Goal: Task Accomplishment & Management: Use online tool/utility

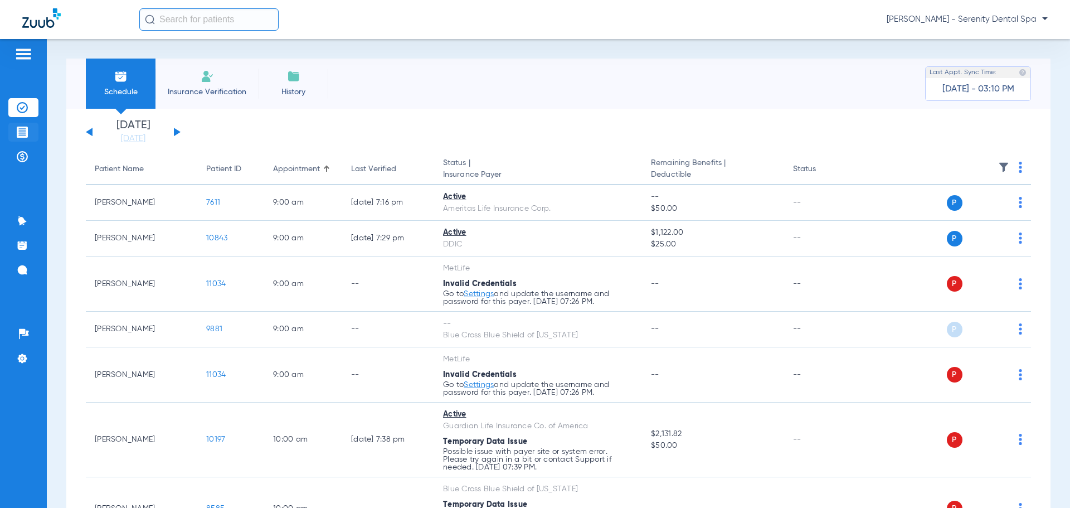
click at [22, 132] on img at bounding box center [22, 132] width 11 height 11
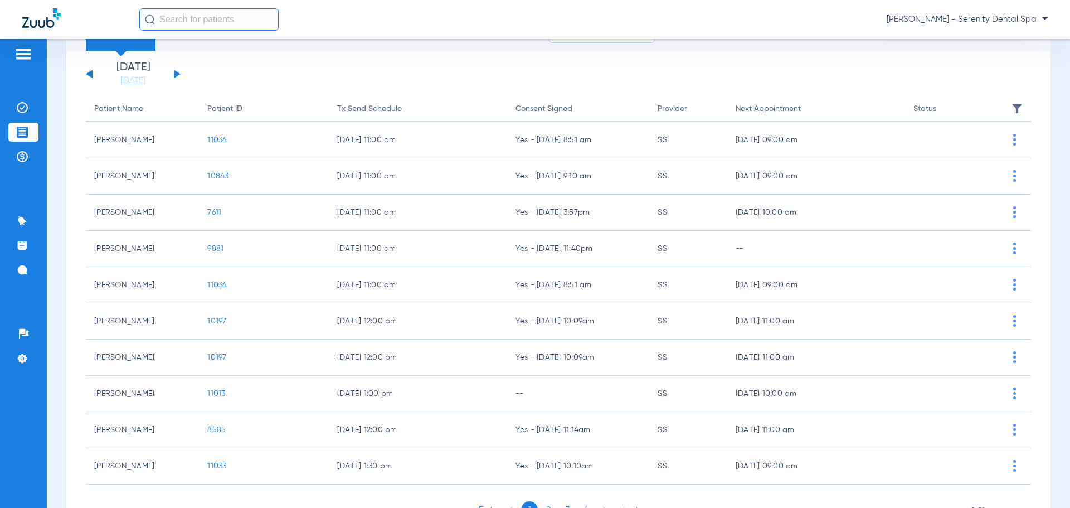
scroll to position [116, 0]
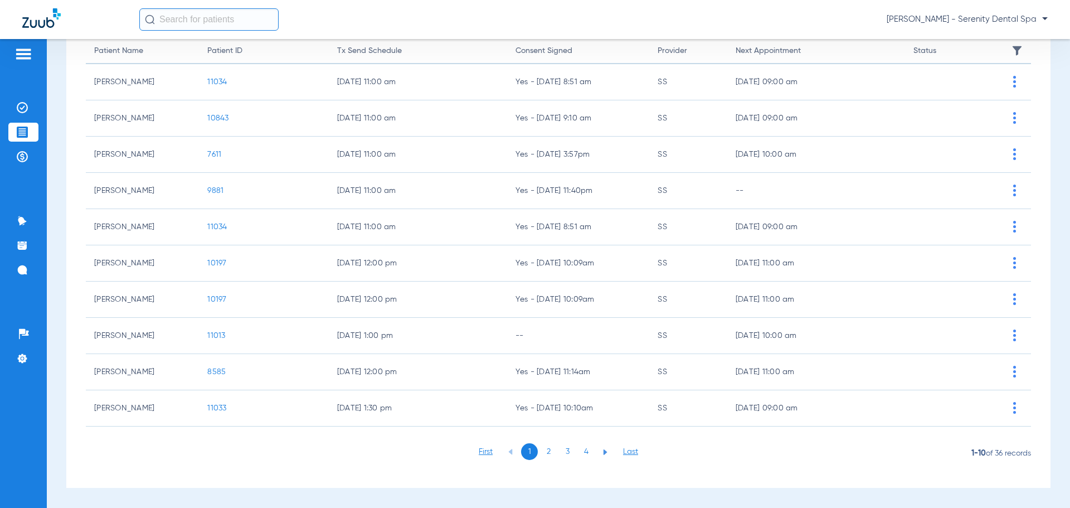
click at [545, 452] on li "2" at bounding box center [548, 451] width 17 height 17
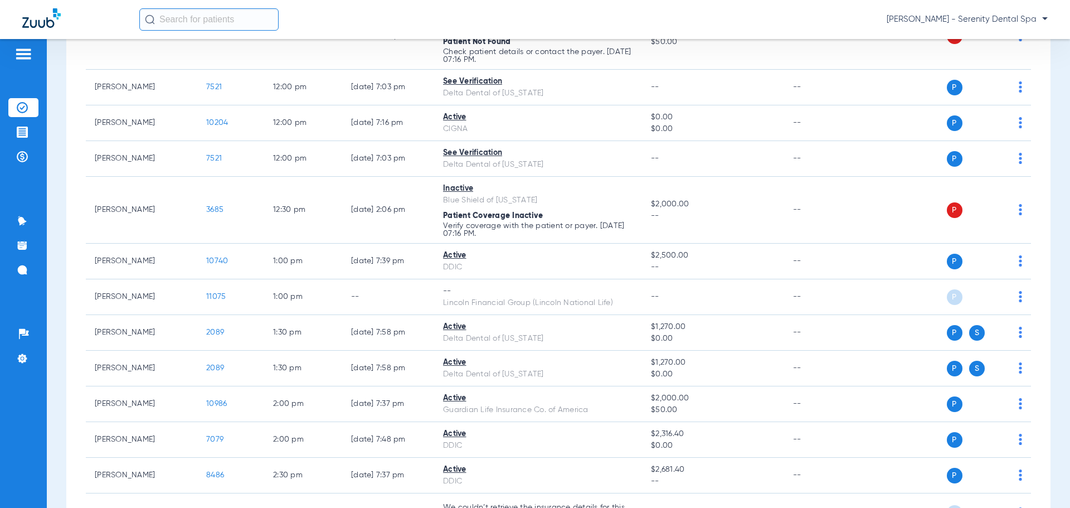
scroll to position [977, 0]
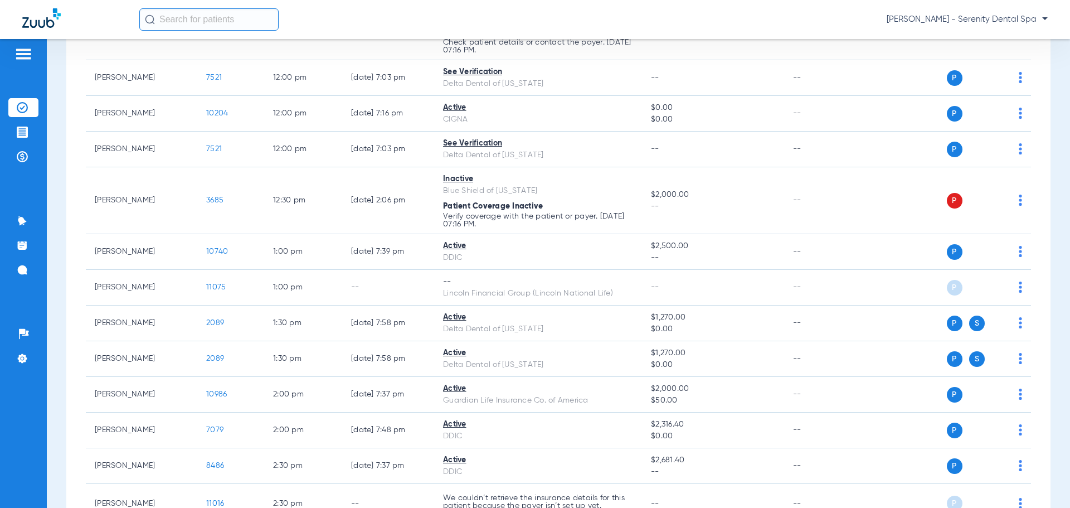
click at [190, 19] on input "text" at bounding box center [208, 19] width 139 height 22
type input "JANIAH"
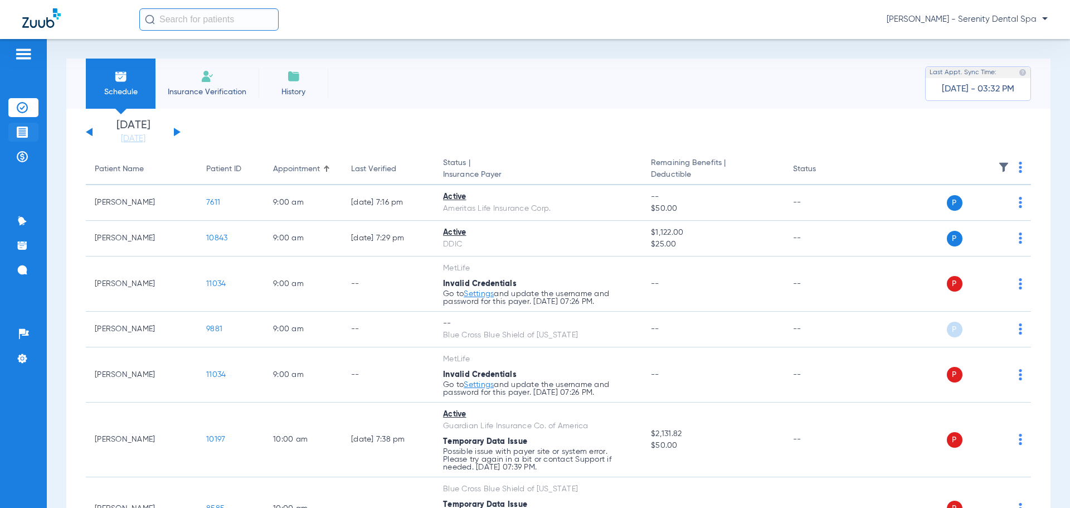
click at [26, 128] on img at bounding box center [22, 132] width 11 height 11
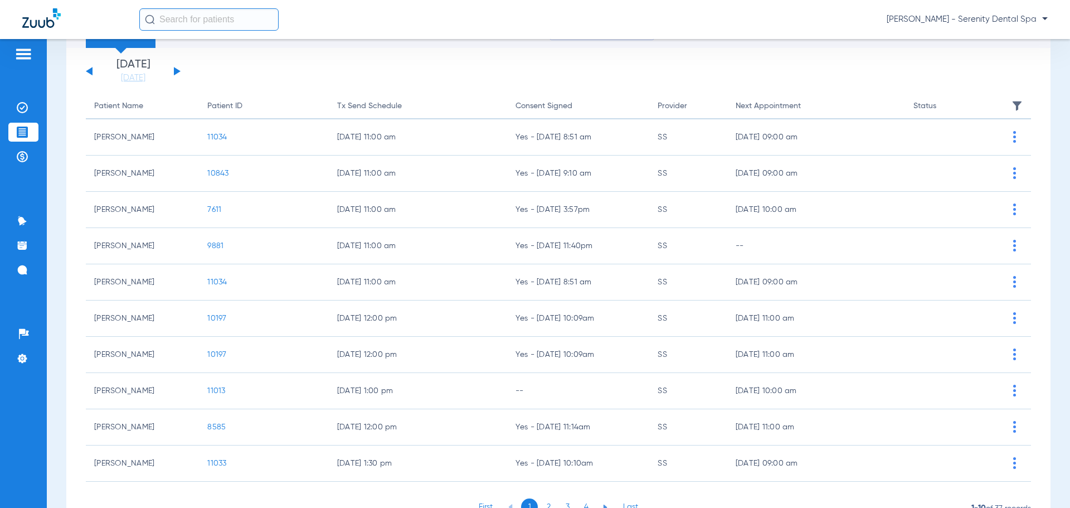
scroll to position [116, 0]
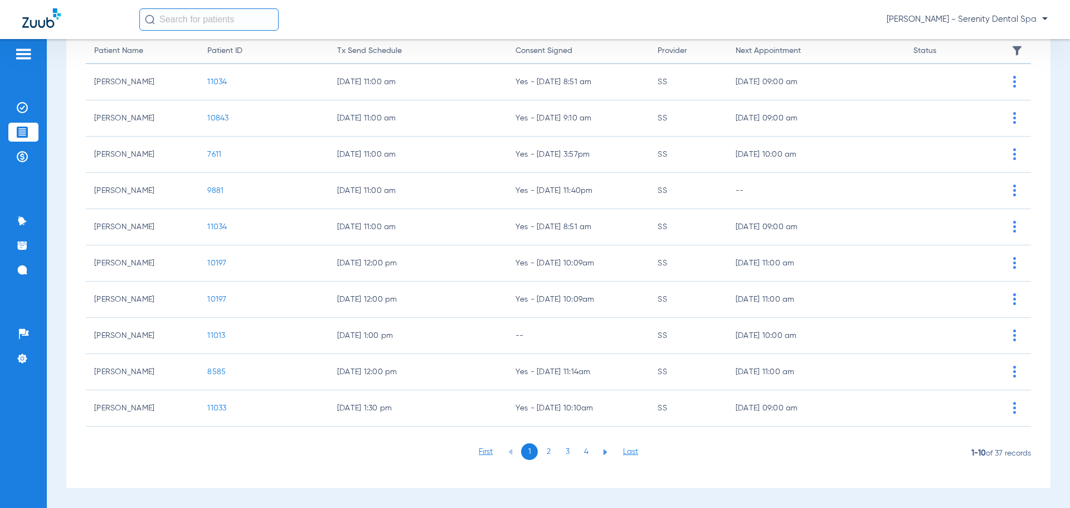
click at [578, 450] on li "4" at bounding box center [586, 451] width 17 height 17
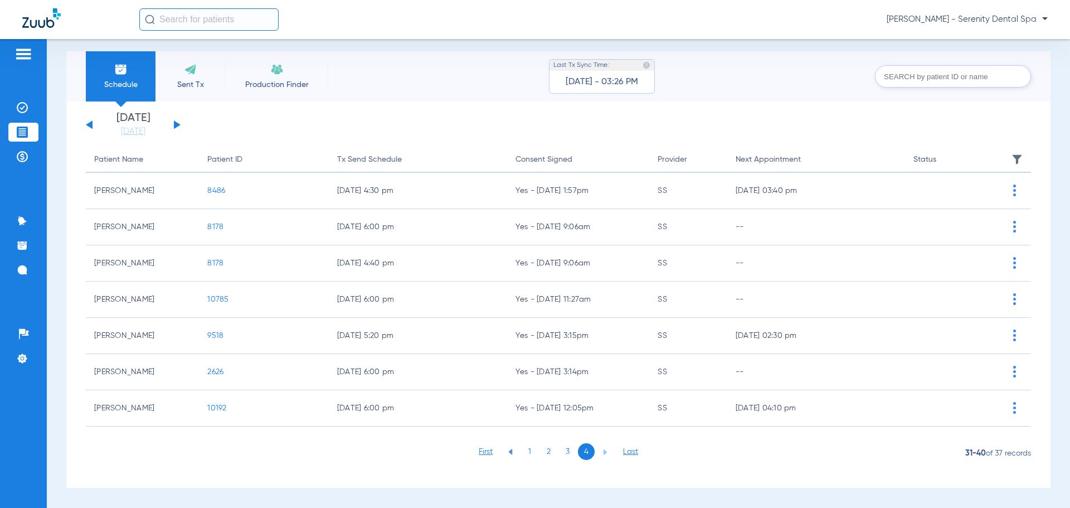
scroll to position [7, 0]
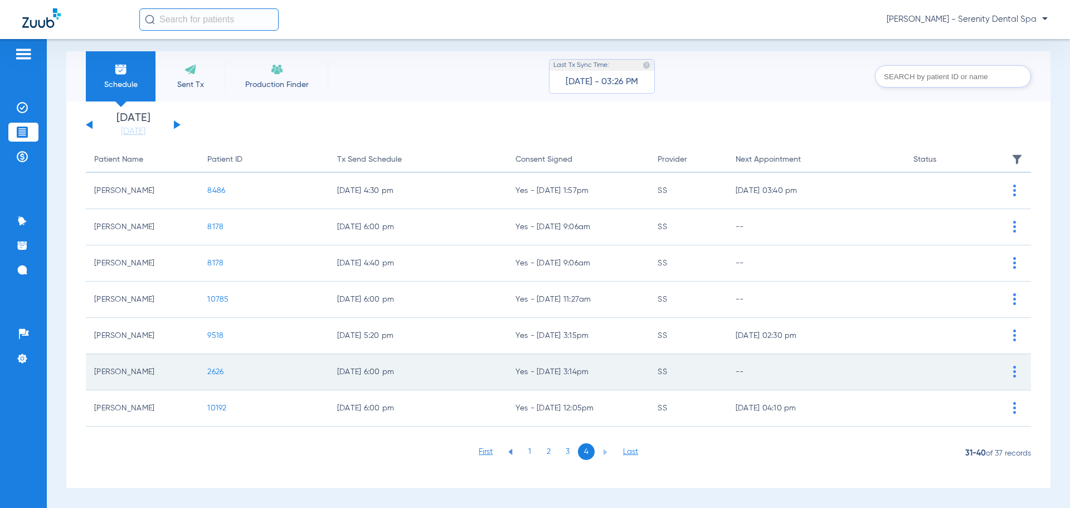
click at [214, 371] on span "2626" at bounding box center [215, 372] width 16 height 8
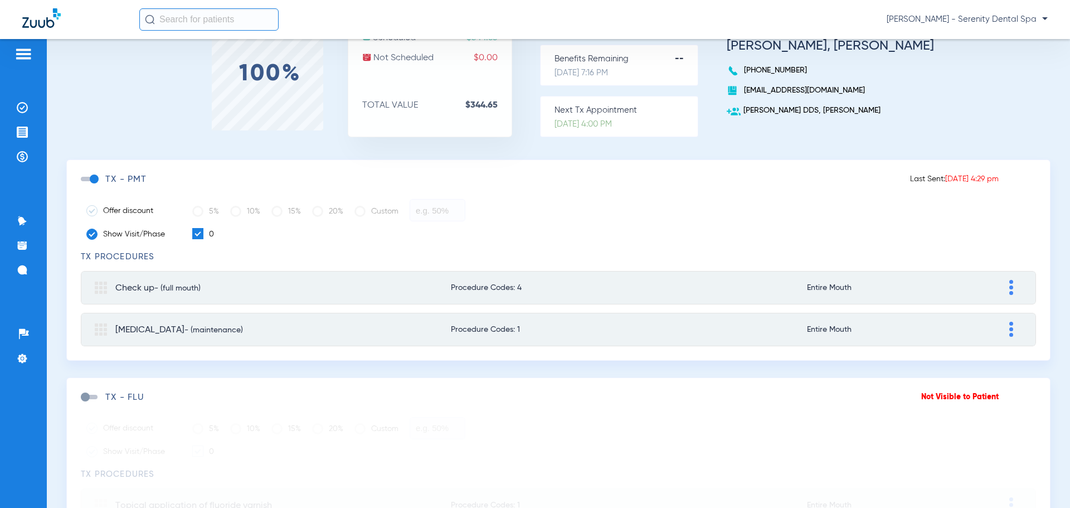
scroll to position [96, 0]
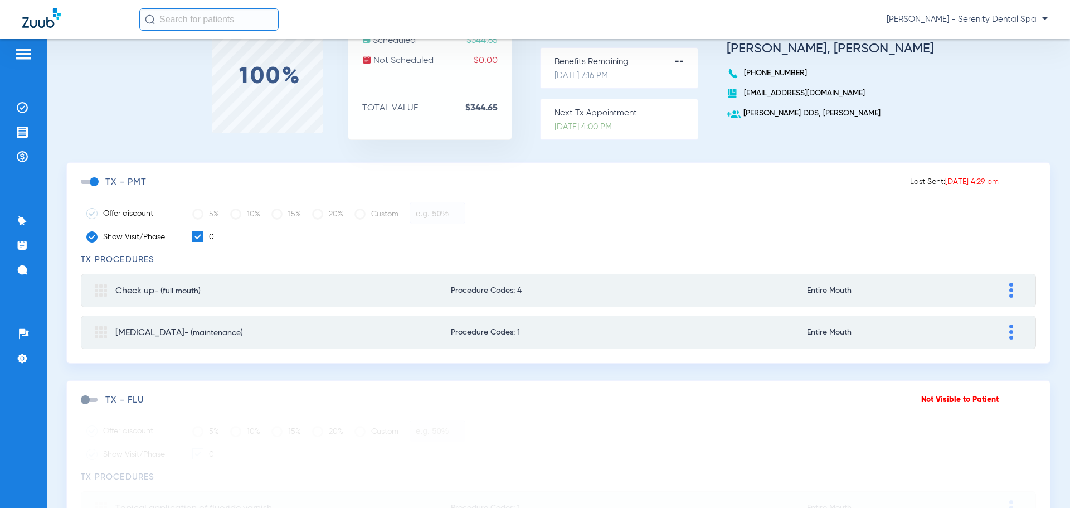
click at [95, 181] on span at bounding box center [89, 182] width 17 height 4
click at [83, 187] on input "checkbox" at bounding box center [83, 187] width 0 height 0
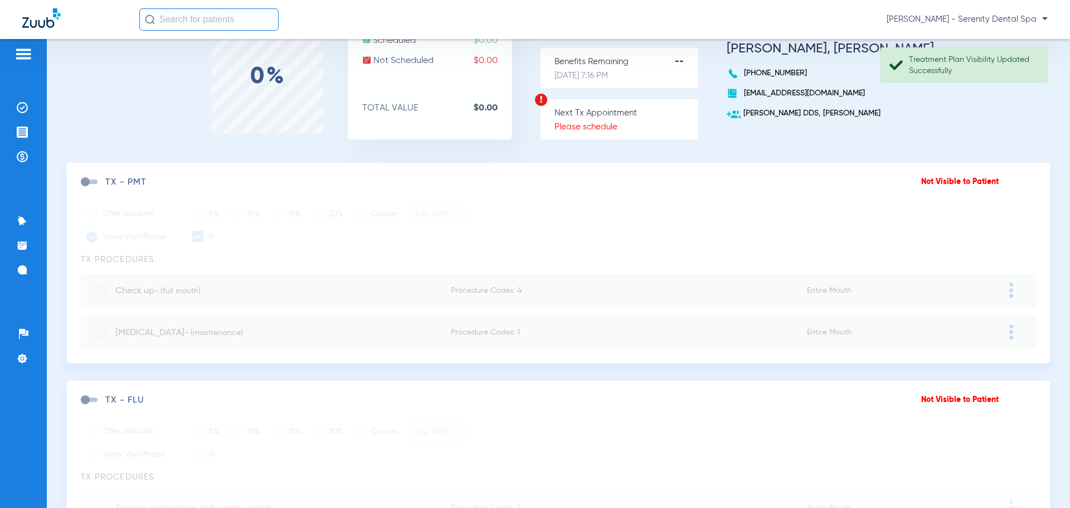
click at [85, 183] on span at bounding box center [89, 182] width 17 height 4
click at [83, 187] on input "checkbox" at bounding box center [83, 187] width 0 height 0
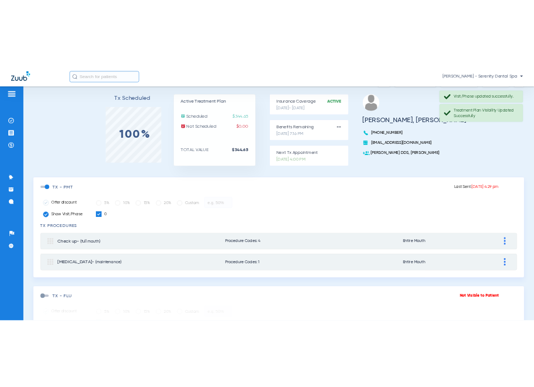
scroll to position [0, 0]
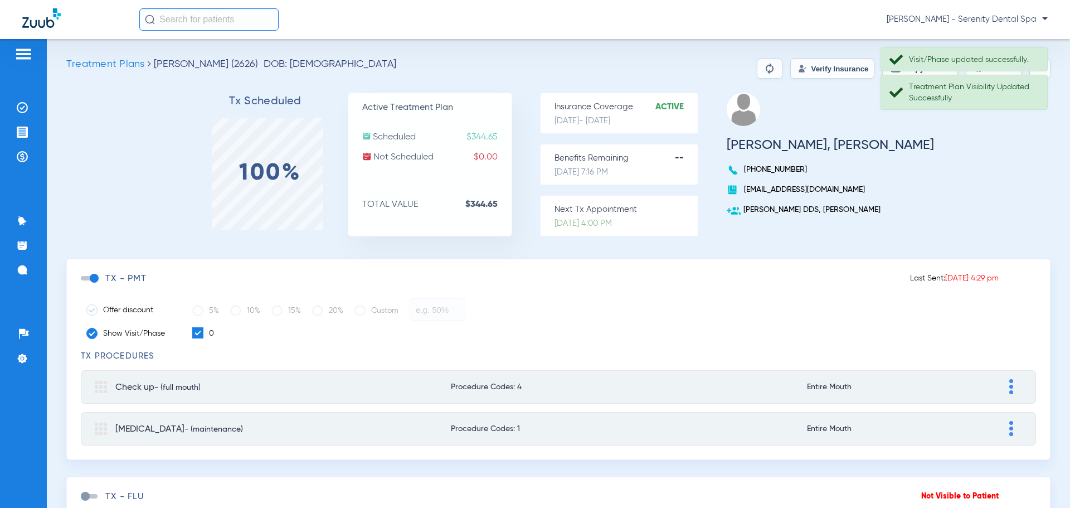
click at [1007, 153] on div "Tx Scheduled 100% Active Treatment Plan Scheduled $344.65 Not Scheduled $0.00 T…" at bounding box center [558, 176] width 985 height 166
click at [1006, 158] on div "Tx Scheduled 100% Active Treatment Plan Scheduled $344.65 Not Scheduled $0.00 T…" at bounding box center [558, 176] width 985 height 166
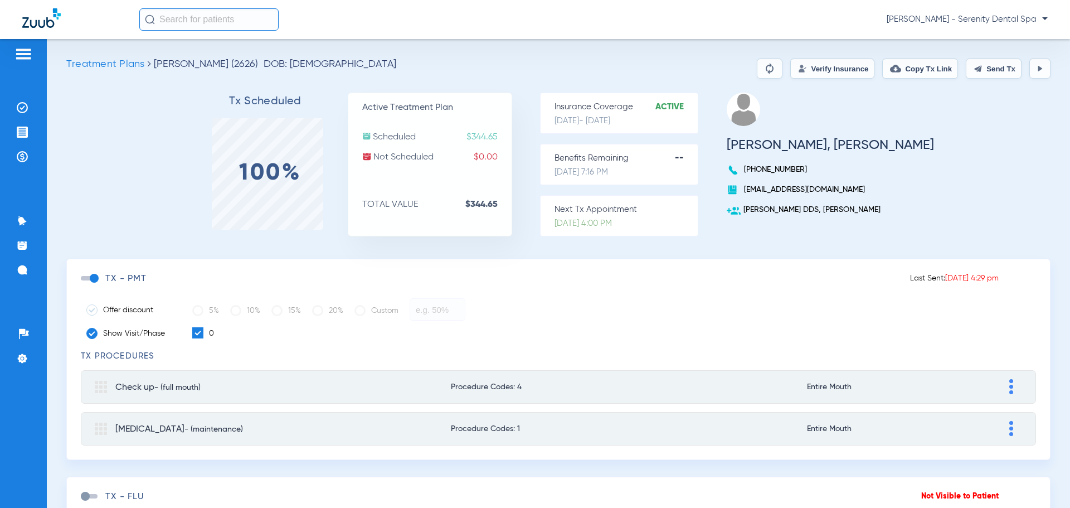
click at [983, 71] on button "Send Tx" at bounding box center [994, 69] width 56 height 20
